Goal: Answer question/provide support

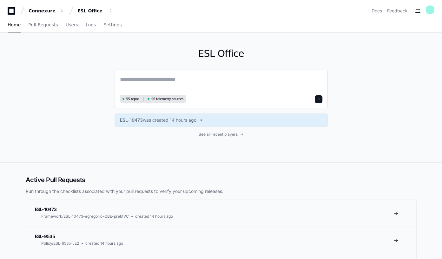
click at [128, 79] on textarea at bounding box center [221, 84] width 202 height 18
paste textarea "**********"
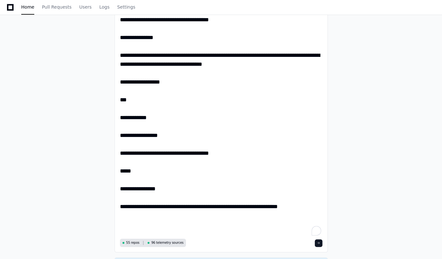
scroll to position [202, 0]
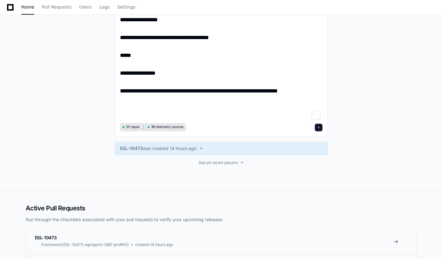
type textarea "**********"
click at [320, 128] on span at bounding box center [318, 127] width 3 height 3
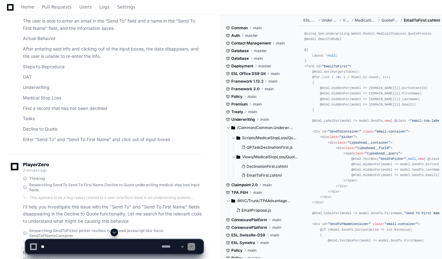
scroll to position [29, 0]
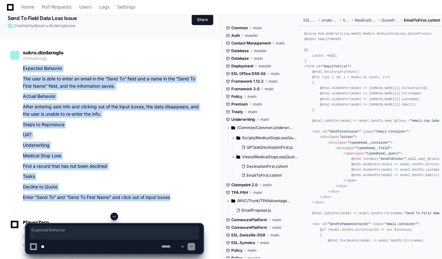
drag, startPoint x: 21, startPoint y: 67, endPoint x: 109, endPoint y: 152, distance: 122.5
click at [193, 203] on div "sukru.dizdaroglu 2 minutes ago Expected Behavior The user is able to enter an e…" at bounding box center [106, 127] width 193 height 169
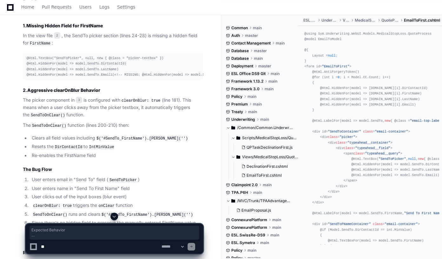
scroll to position [489, 0]
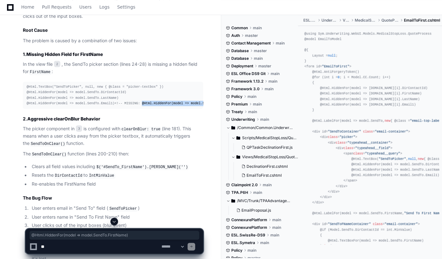
drag, startPoint x: 51, startPoint y: 108, endPoint x: 137, endPoint y: 111, distance: 85.7
click at [137, 106] on div "@Html.TextBox("SendToPicker", null, new { @class = "picker-textbox" }) @Html.Hi…" at bounding box center [113, 95] width 173 height 22
copy span "@Html.HiddenFor(model => model.SendTo.FirstName)"
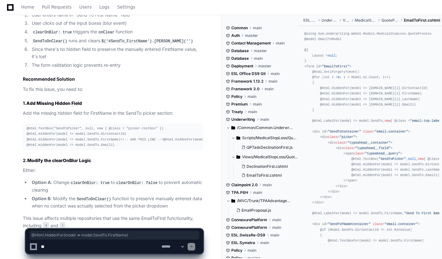
scroll to position [719, 0]
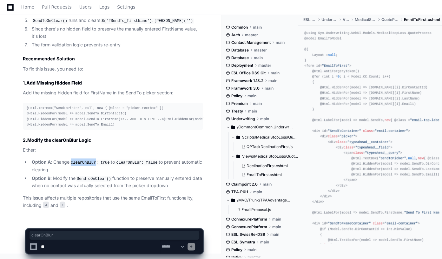
drag, startPoint x: 72, startPoint y: 162, endPoint x: 85, endPoint y: 164, distance: 13.8
click at [94, 161] on code "clearOnBlur: true" at bounding box center [89, 162] width 41 height 6
copy code "clearOnBlur"
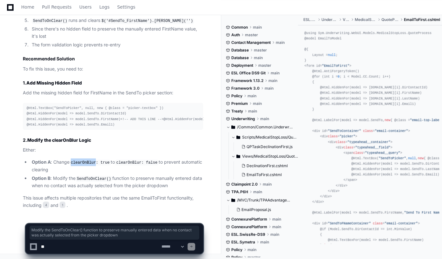
drag, startPoint x: 52, startPoint y: 176, endPoint x: 171, endPoint y: 187, distance: 119.7
click at [171, 187] on li "Option B : Modify the SendToOnClear() function to preserve manually entered dat…" at bounding box center [116, 181] width 173 height 15
copy li "Modify the SendToOnClear() function to preserve manually entered data when no c…"
click at [51, 245] on textarea at bounding box center [100, 246] width 121 height 14
paste textarea "**********"
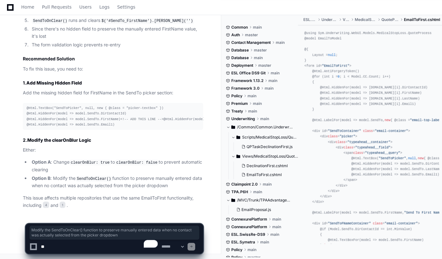
type textarea "**********"
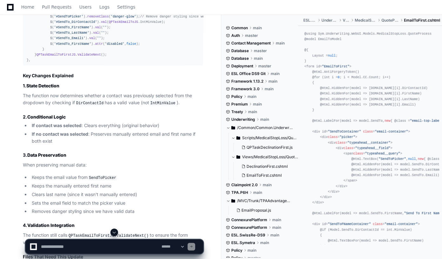
scroll to position [1105, 0]
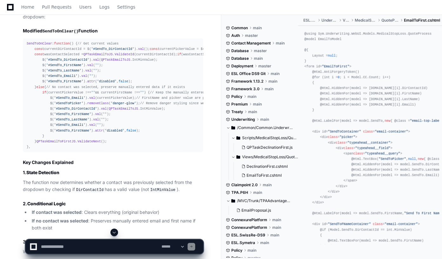
click at [41, 45] on span "SendToOnClear" at bounding box center [39, 44] width 25 height 4
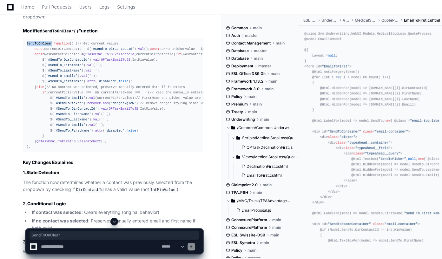
copy span "SendToOnClear"
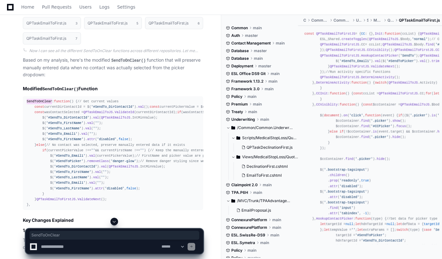
scroll to position [990, 0]
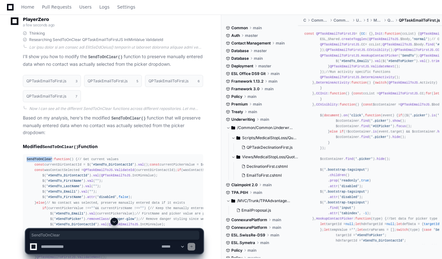
click at [51, 247] on textarea "To enrich screen reader interactions, please activate Accessibility in Grammarl…" at bounding box center [100, 246] width 121 height 14
click at [63, 248] on textarea "To enrich screen reader interactions, please activate Accessibility in Grammarl…" at bounding box center [100, 246] width 121 height 14
type textarea "*"
type textarea "**********"
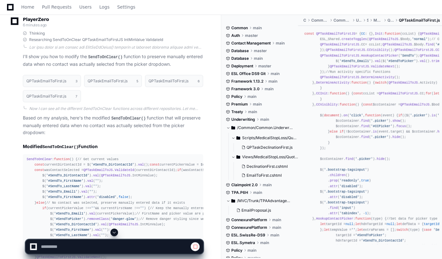
click at [115, 234] on span at bounding box center [114, 231] width 5 height 5
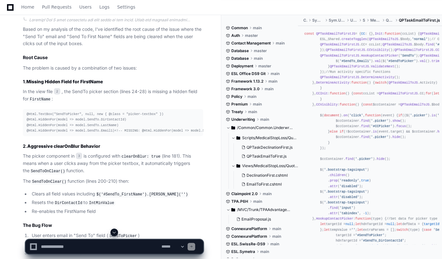
scroll to position [490, 0]
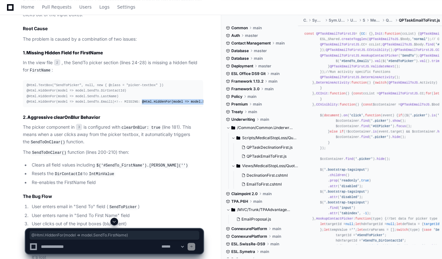
drag, startPoint x: 138, startPoint y: 105, endPoint x: 52, endPoint y: 107, distance: 86.3
click at [115, 103] on span "<!-- MISSING: @Html.HiddenFor(model => model.SendTo.FirstName) -->" at bounding box center [179, 102] width 129 height 4
copy span "@Html.HiddenFor(model => model.SendTo.FirstName)"
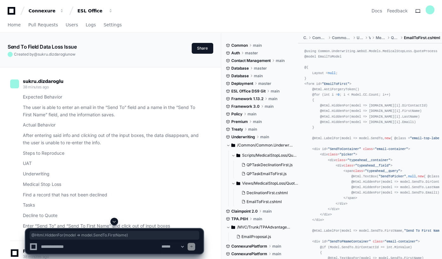
scroll to position [57, 0]
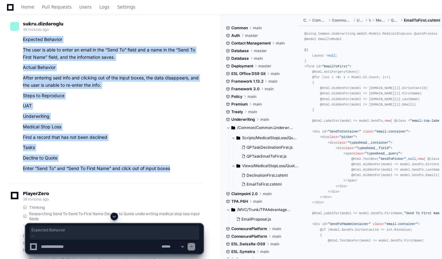
drag, startPoint x: 21, startPoint y: 41, endPoint x: 170, endPoint y: 167, distance: 194.9
click at [170, 167] on div "Expected Behavior The user is able to enter an email in the “Send To” field and…" at bounding box center [106, 104] width 193 height 136
copy article "Expected Behavior The user is able to enter an email in the “Send To” field and…"
click at [125, 102] on article "Expected Behavior The user is able to enter an email in the “Send To” field and…" at bounding box center [113, 104] width 180 height 136
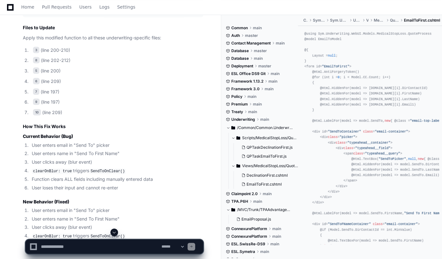
scroll to position [1903, 0]
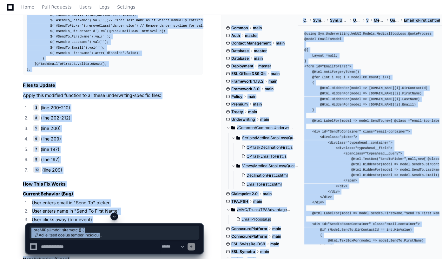
drag, startPoint x: 26, startPoint y: 76, endPoint x: 138, endPoint y: 182, distance: 155.1
click at [148, 72] on div "SendToOnClear : function ( ) { // Get current values before clearing const curr…" at bounding box center [113, 15] width 173 height 114
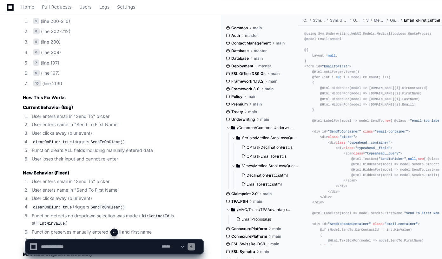
scroll to position [1961, 0]
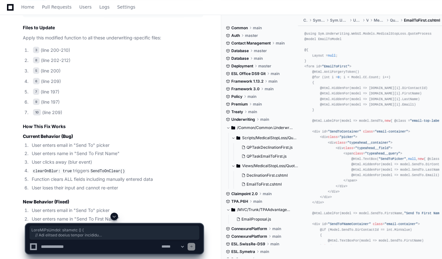
drag, startPoint x: 34, startPoint y: 221, endPoint x: 20, endPoint y: 20, distance: 202.2
click at [20, 20] on div "QPTaskEmailToFirst.js 3 QPTaskEmailToFirst.js 8 QPTaskEmailToFirst.js 5 QPTaskE…" at bounding box center [106, 72] width 193 height 530
copy div "SendToOnClear : function ( ) { // Get current values before clearing const curr…"
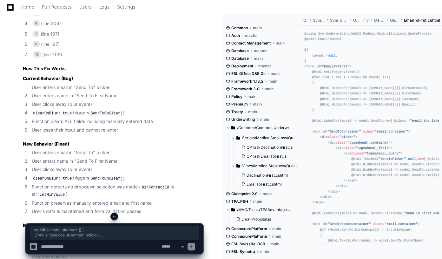
scroll to position [1990, 0]
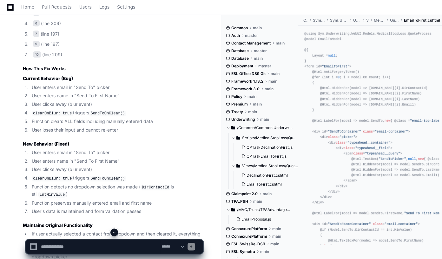
scroll to position [2076, 0]
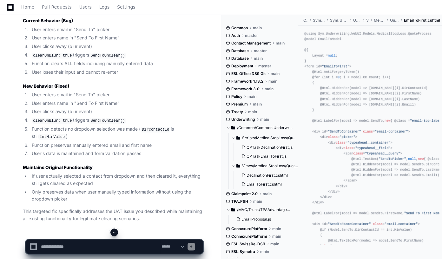
click at [70, 247] on textarea "To enrich screen reader interactions, please activate Accessibility in Grammarl…" at bounding box center [100, 246] width 121 height 14
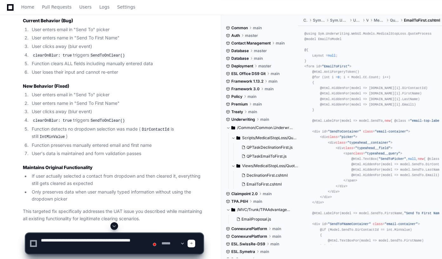
type textarea "**********"
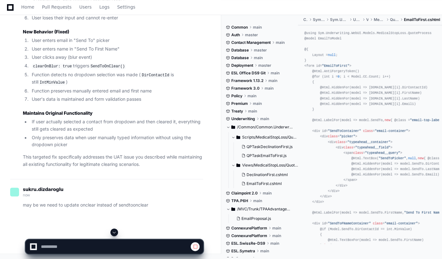
scroll to position [2192, 0]
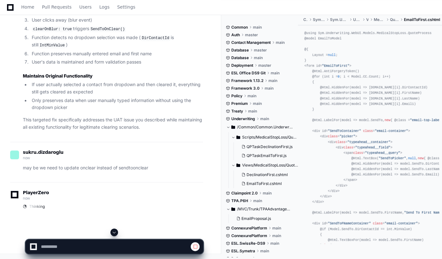
click at [113, 232] on span at bounding box center [114, 231] width 5 height 5
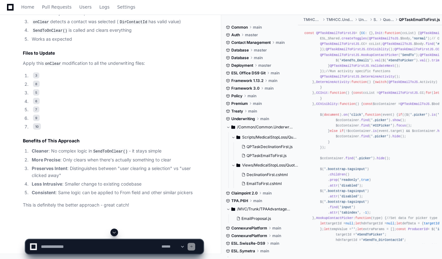
scroll to position [2718, 0]
